Goal: Transaction & Acquisition: Purchase product/service

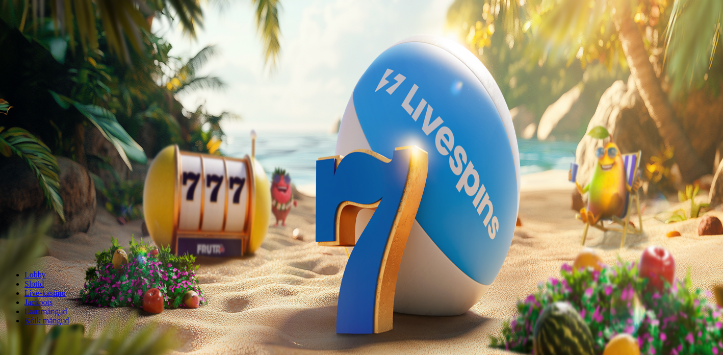
click at [66, 78] on span "Kampaaniad" at bounding box center [44, 73] width 41 height 9
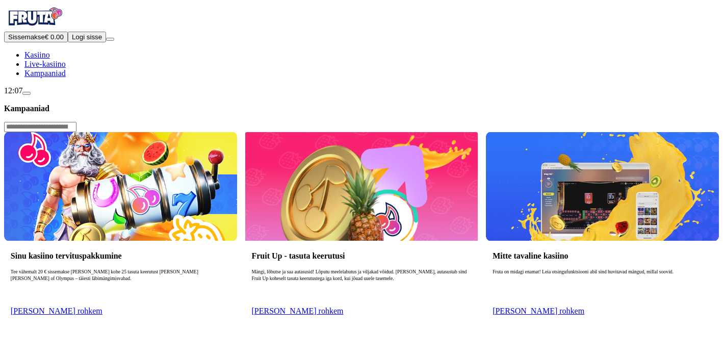
click at [231, 269] on p "Tee vähemalt 20 € sissemakse [PERSON_NAME] kohe 25 tasuta keerutust [PERSON_NAM…" at bounding box center [121, 285] width 220 height 33
click at [103, 307] on span "[PERSON_NAME] rohkem" at bounding box center [57, 311] width 92 height 9
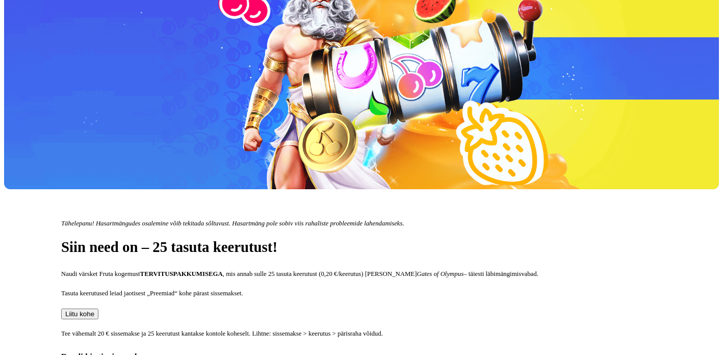
scroll to position [173, 0]
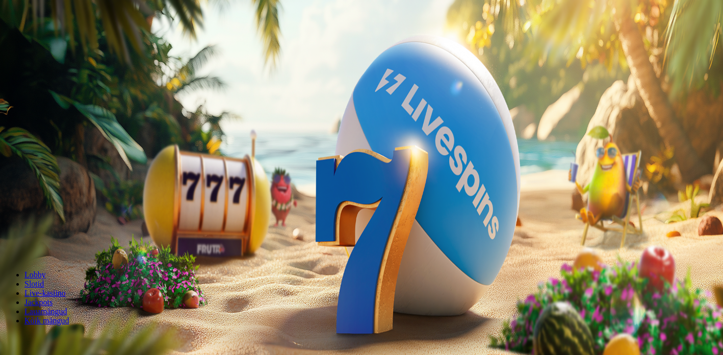
click at [103, 244] on span "Sissemakse [PERSON_NAME]" at bounding box center [55, 248] width 94 height 8
click at [47, 78] on span "Kampaaniad" at bounding box center [44, 73] width 41 height 9
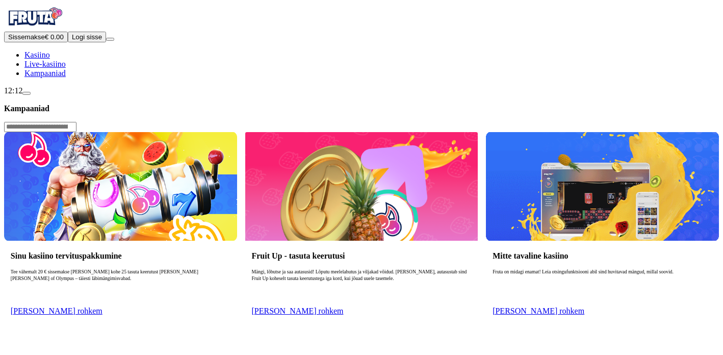
click at [103, 307] on span "[PERSON_NAME] rohkem" at bounding box center [57, 311] width 92 height 9
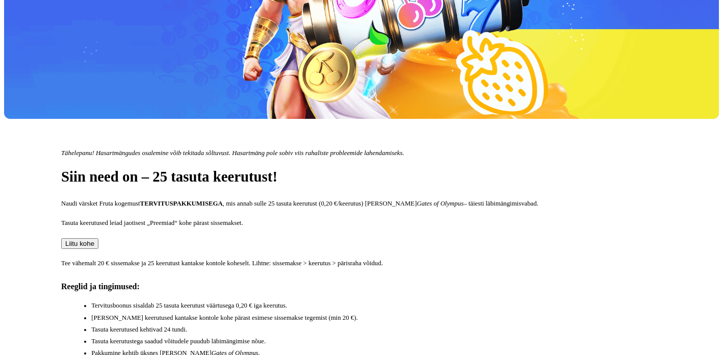
scroll to position [243, 0]
